Goal: Information Seeking & Learning: Learn about a topic

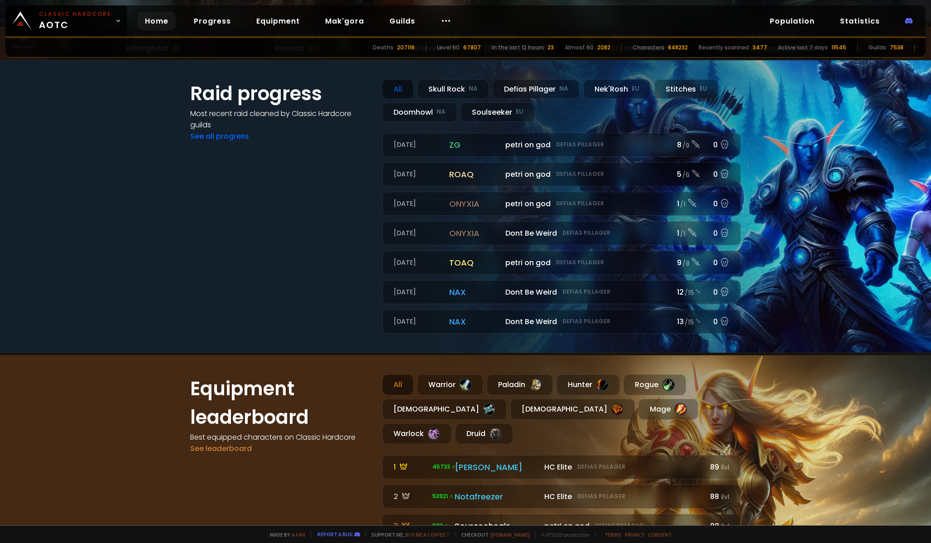
scroll to position [485, 0]
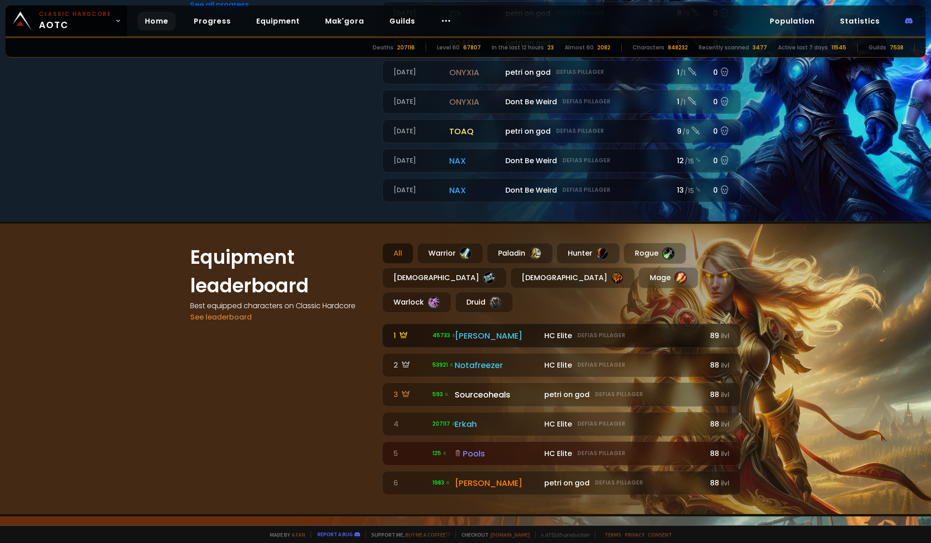
click at [472, 329] on div "[PERSON_NAME]" at bounding box center [497, 335] width 84 height 12
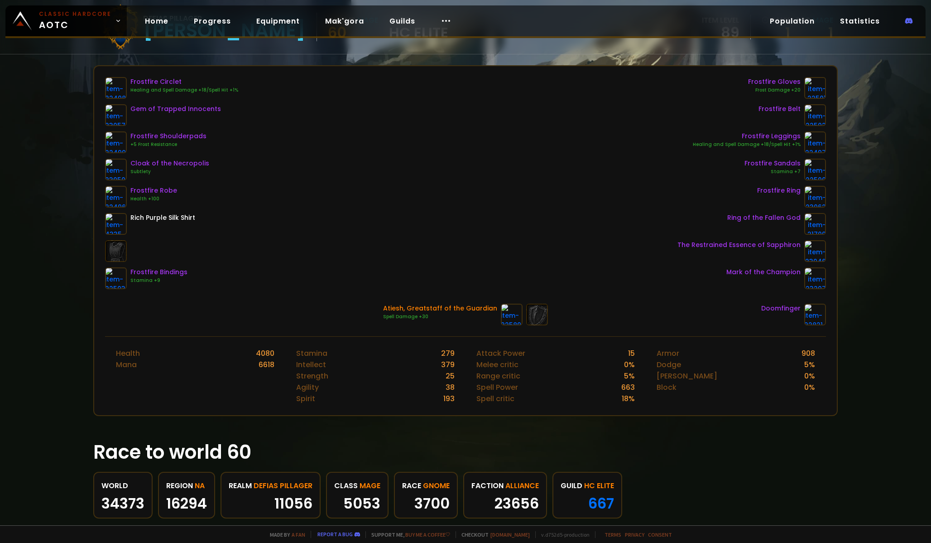
scroll to position [228, 0]
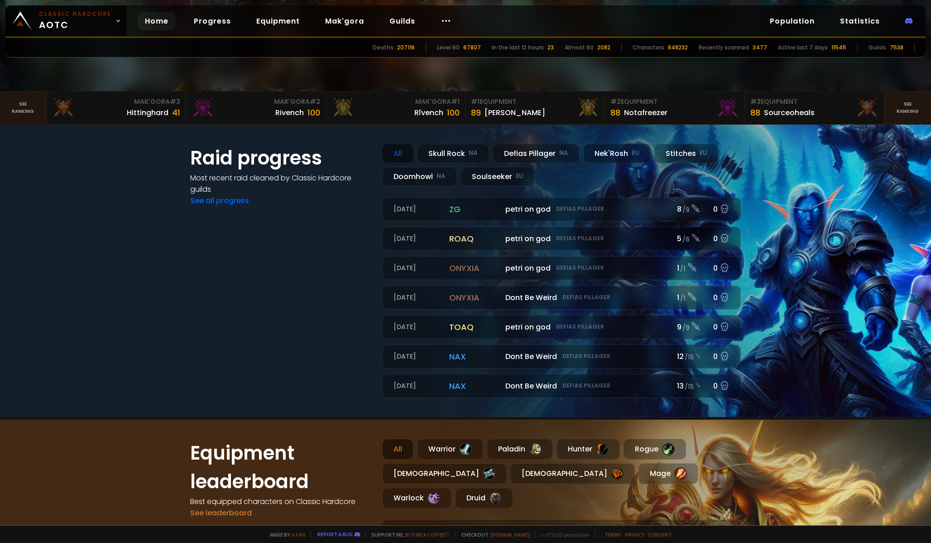
scroll to position [275, 0]
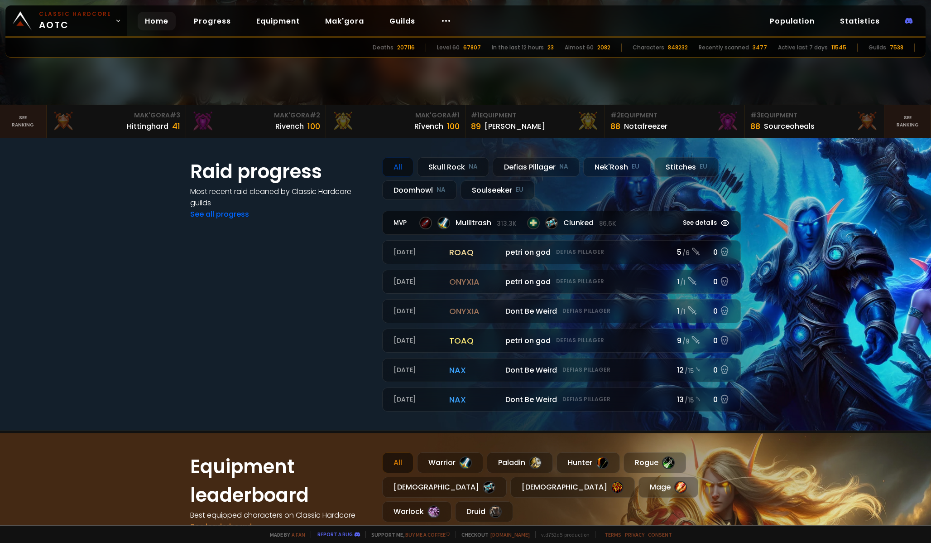
click at [424, 227] on div at bounding box center [425, 223] width 13 height 13
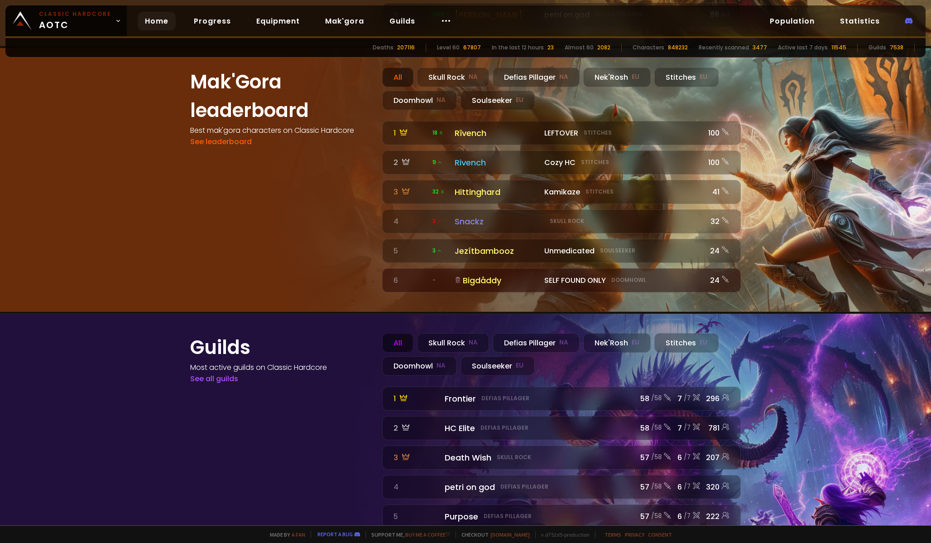
scroll to position [968, 0]
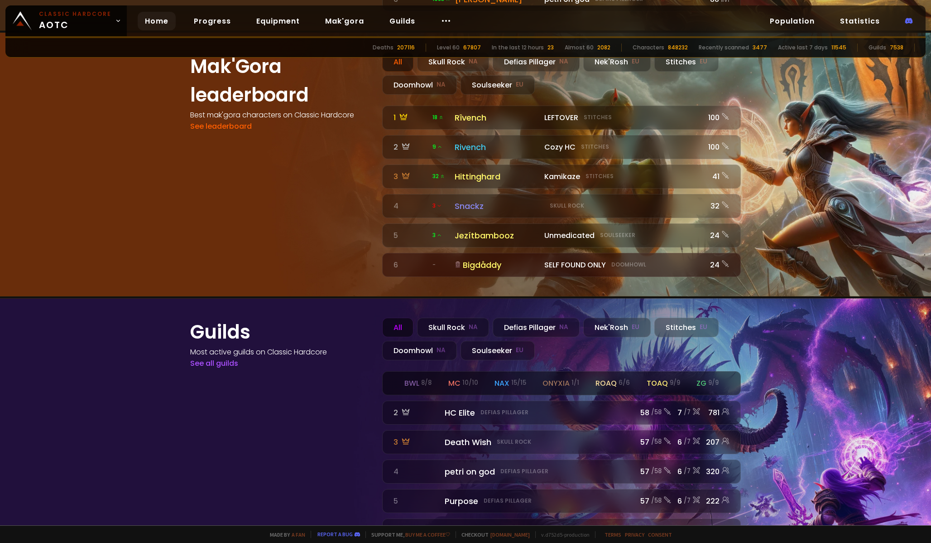
click at [653, 377] on div "toaq 9 / 9" at bounding box center [664, 382] width 34 height 11
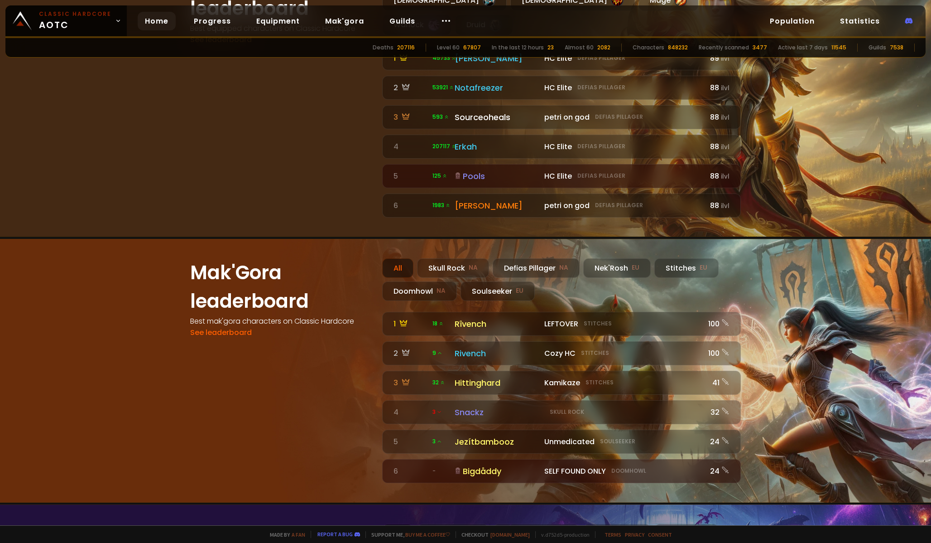
scroll to position [715, 0]
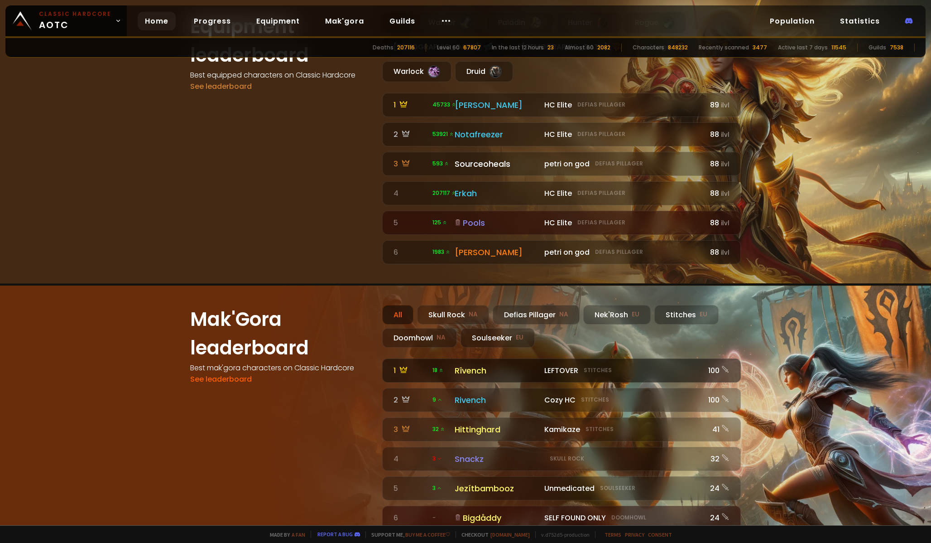
click at [489, 364] on div "Rîvench" at bounding box center [497, 370] width 84 height 12
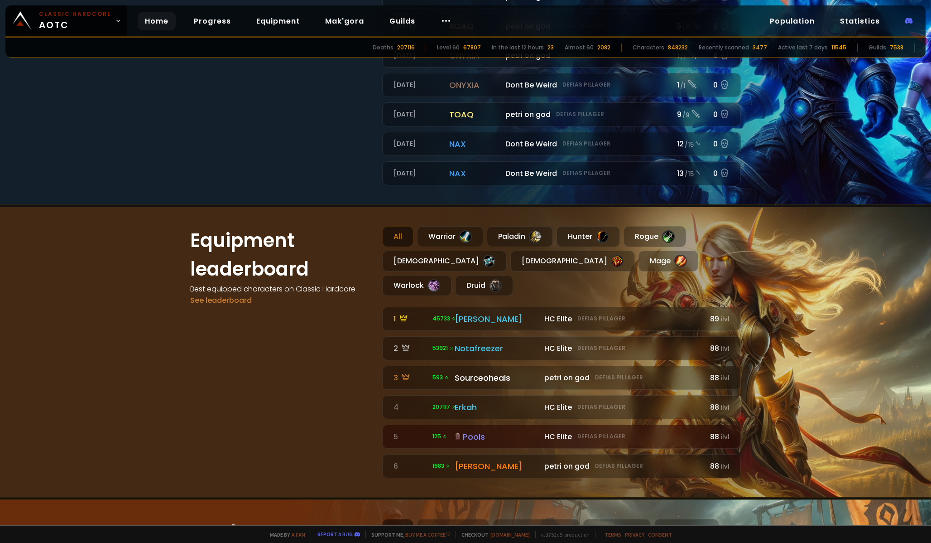
scroll to position [584, 0]
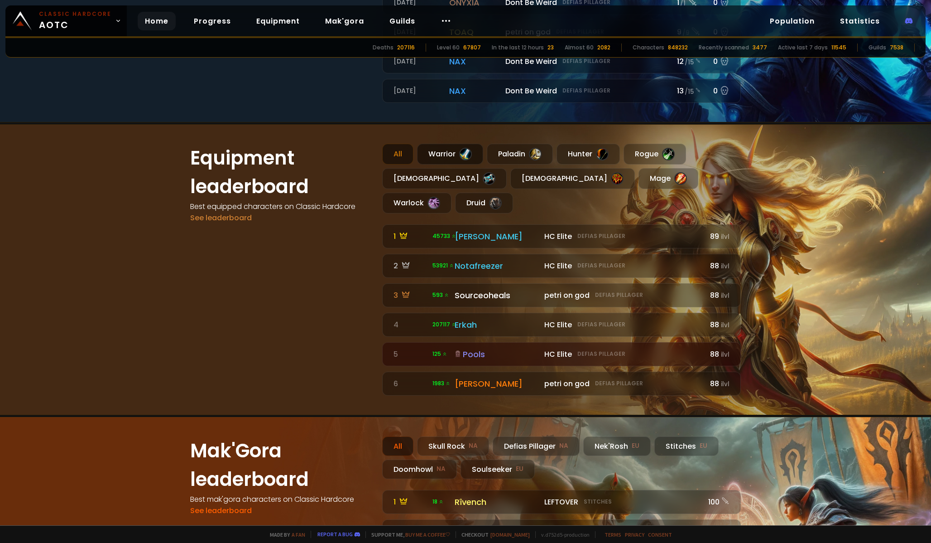
click at [447, 152] on div "Warrior" at bounding box center [450, 154] width 66 height 21
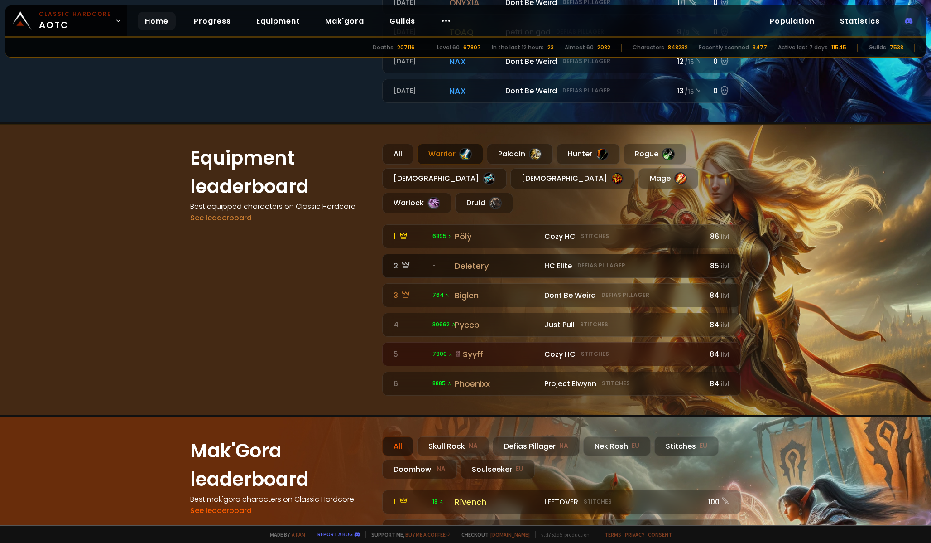
click at [468, 260] on div "Deletery" at bounding box center [497, 266] width 84 height 12
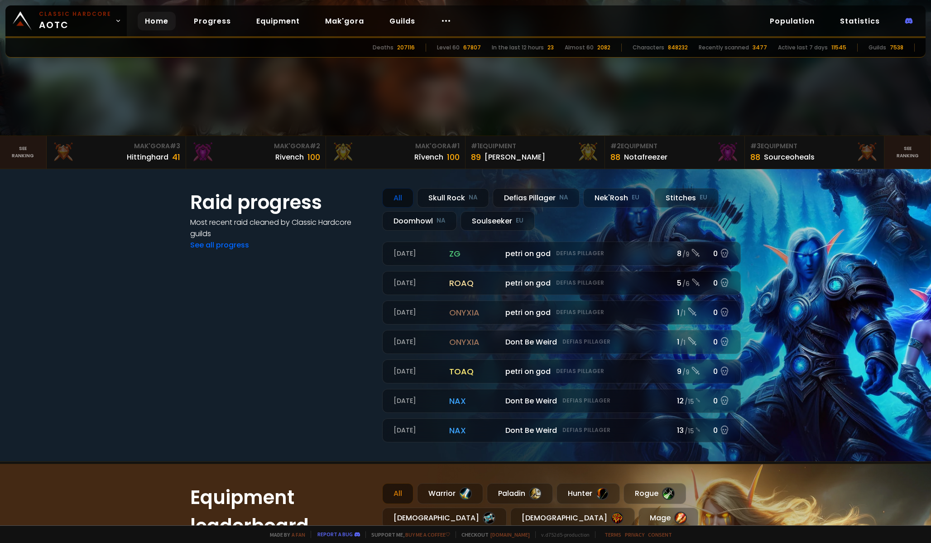
scroll to position [515, 0]
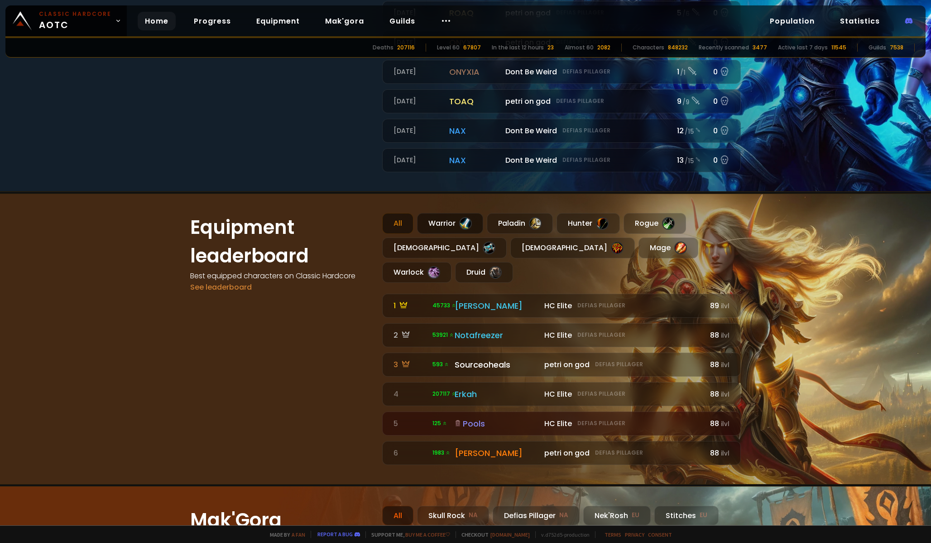
click at [449, 220] on div "Warrior" at bounding box center [450, 223] width 66 height 21
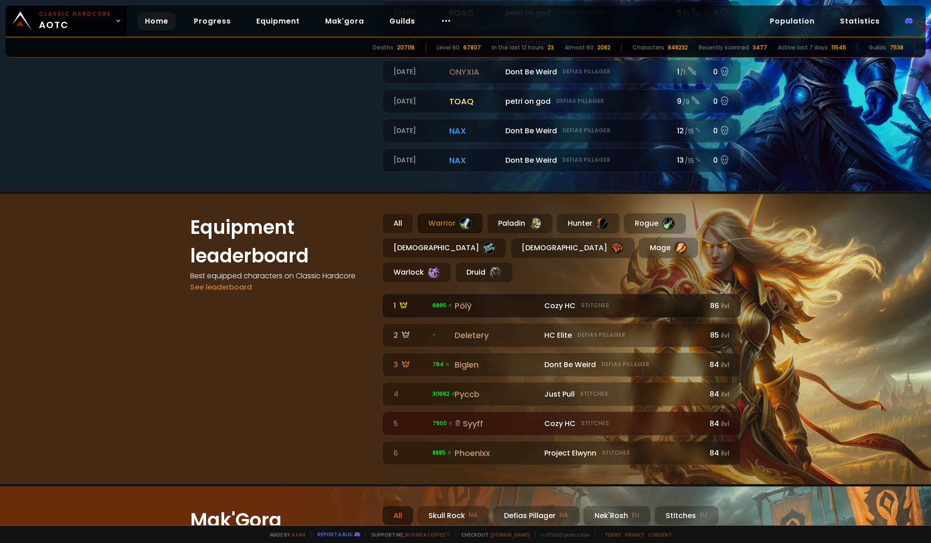
click at [441, 301] on span "6895" at bounding box center [443, 305] width 20 height 8
